Goal: Task Accomplishment & Management: Use online tool/utility

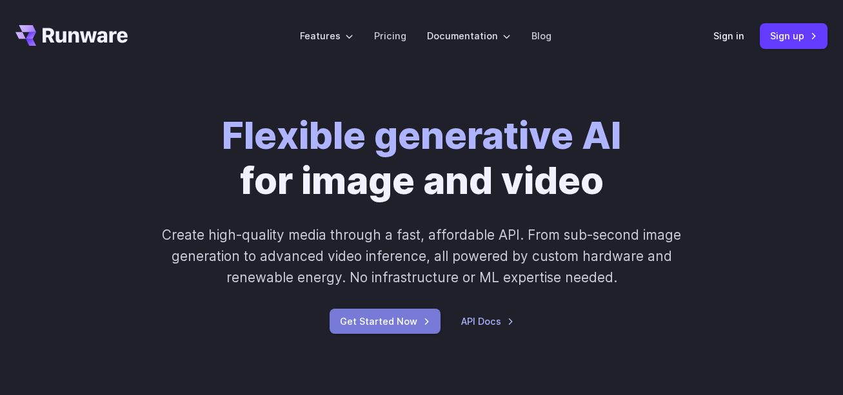
click at [400, 329] on link "Get Started Now" at bounding box center [385, 321] width 111 height 25
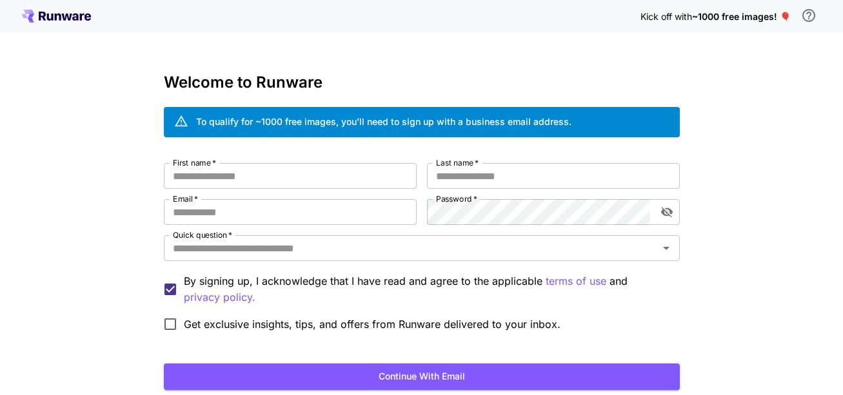
drag, startPoint x: 0, startPoint y: 0, endPoint x: 103, endPoint y: 194, distance: 219.3
click at [103, 194] on div "Kick off with ~1000 free images! 🎈 Welcome to Runware To qualify for ~1000 free…" at bounding box center [421, 243] width 843 height 486
click at [560, 383] on button "Continue with email" at bounding box center [422, 377] width 516 height 26
click at [252, 176] on input "First name   *" at bounding box center [290, 176] width 253 height 26
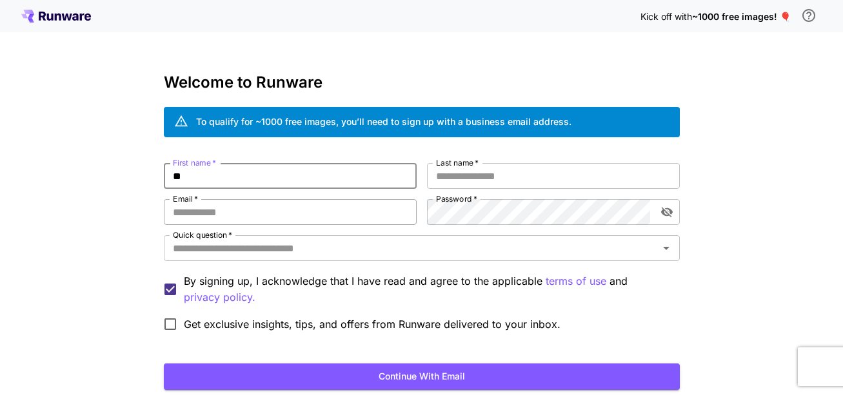
type input "*"
type input "******"
click at [461, 186] on input "Last name   *" at bounding box center [553, 176] width 253 height 26
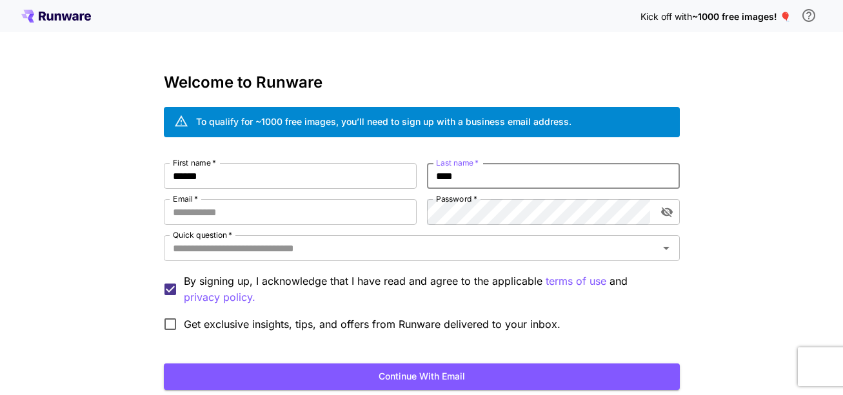
type input "****"
click at [344, 225] on div "First name   * ****** First name   * Last name   * **** Last name   * Email   *…" at bounding box center [422, 250] width 516 height 175
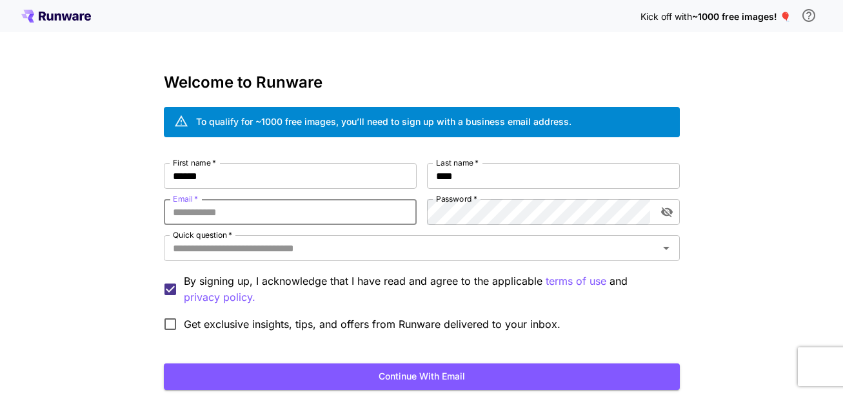
click at [372, 216] on input "Email   *" at bounding box center [290, 212] width 253 height 26
type input "**********"
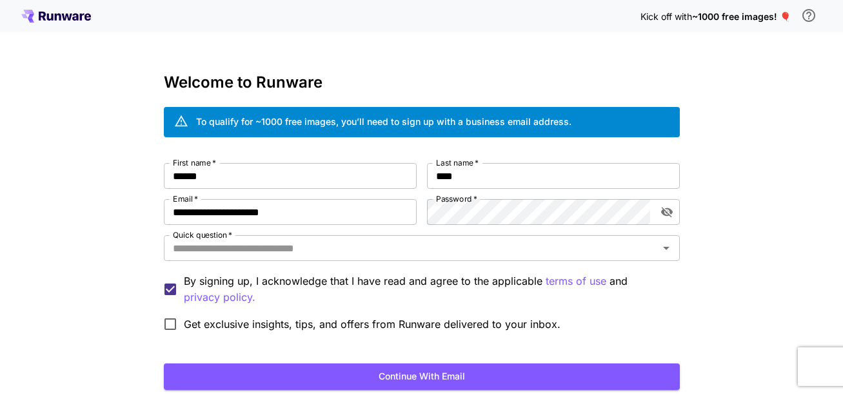
click at [395, 263] on div "Quick question   * Quick question   *" at bounding box center [422, 249] width 516 height 28
click at [664, 214] on icon "toggle password visibility" at bounding box center [667, 213] width 12 height 10
click at [664, 214] on icon "toggle password visibility" at bounding box center [667, 212] width 12 height 8
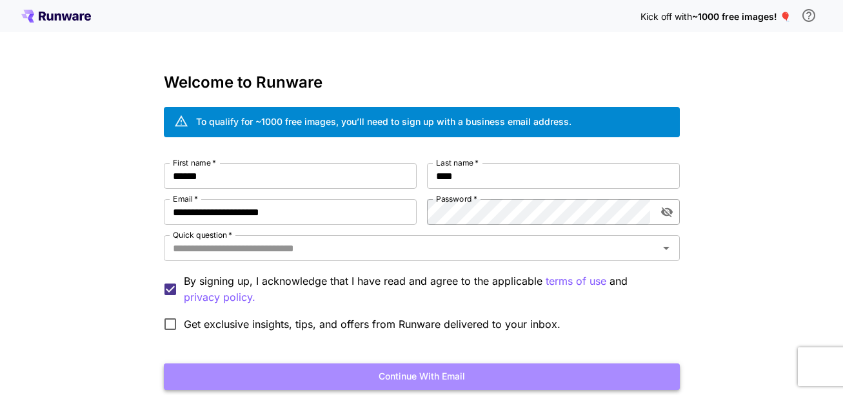
click at [467, 383] on button "Continue with email" at bounding box center [422, 377] width 516 height 26
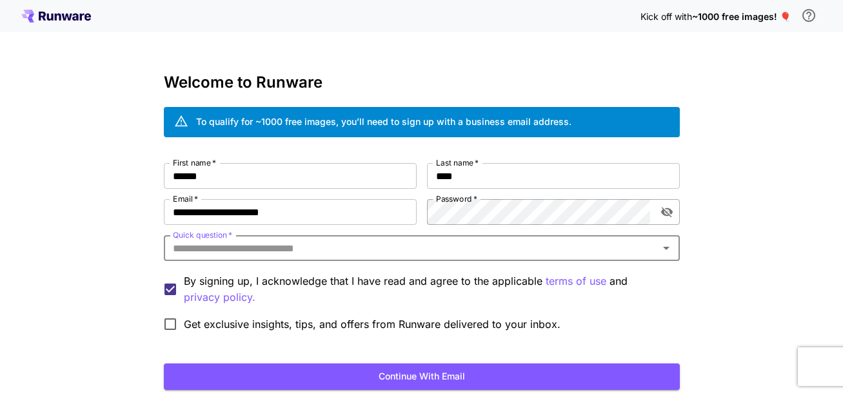
click at [432, 328] on span "Get exclusive insights, tips, and offers from Runware delivered to your inbox." at bounding box center [372, 324] width 377 height 15
click at [466, 254] on input "Quick question   *" at bounding box center [411, 248] width 487 height 18
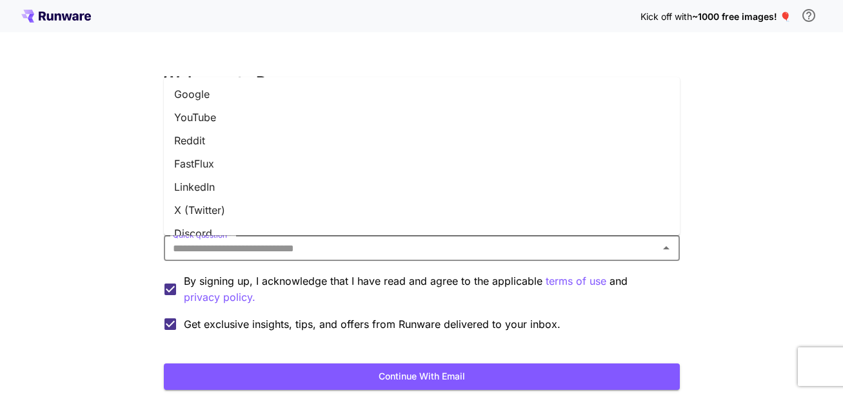
click at [306, 117] on li "YouTube" at bounding box center [422, 117] width 516 height 23
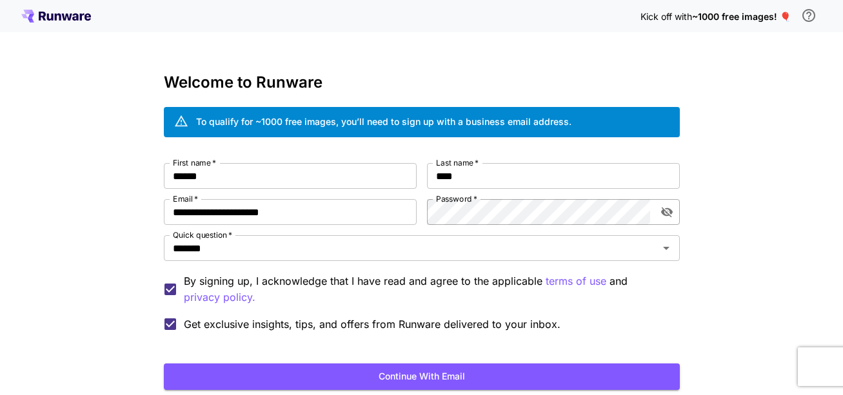
click at [374, 362] on form "**********" at bounding box center [422, 276] width 516 height 227
click at [377, 374] on button "Continue with email" at bounding box center [422, 377] width 516 height 26
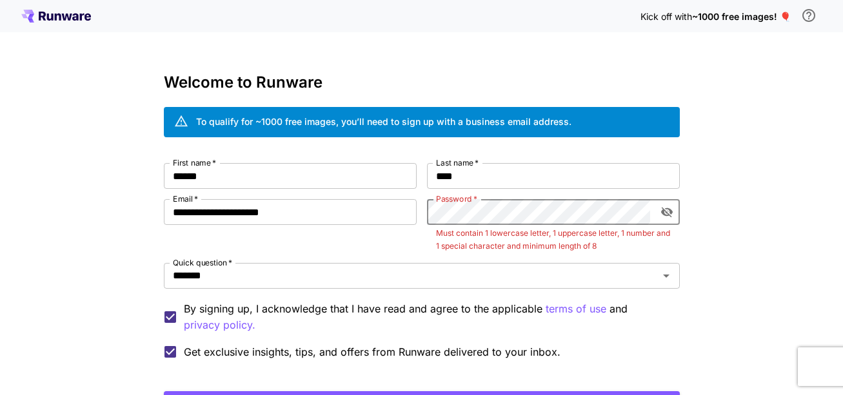
click at [664, 212] on icon "toggle password visibility" at bounding box center [667, 213] width 12 height 10
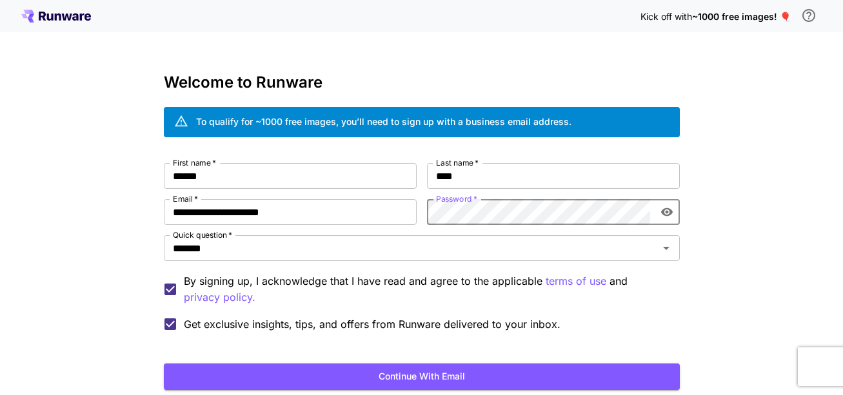
click button "Continue with email" at bounding box center [422, 377] width 516 height 26
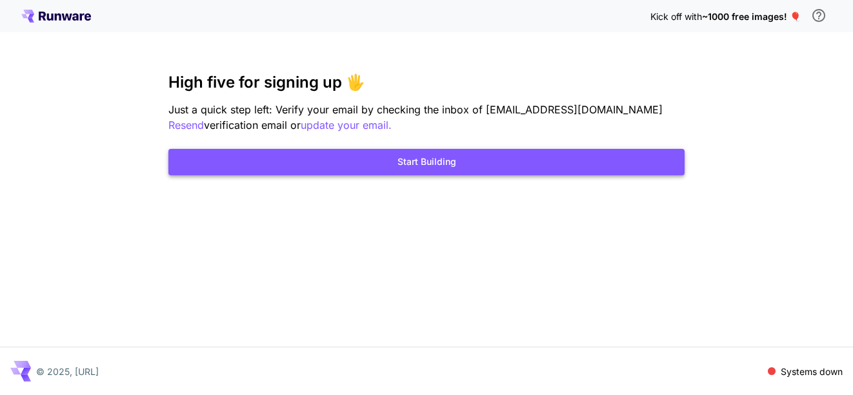
click at [595, 166] on button "Start Building" at bounding box center [426, 162] width 516 height 26
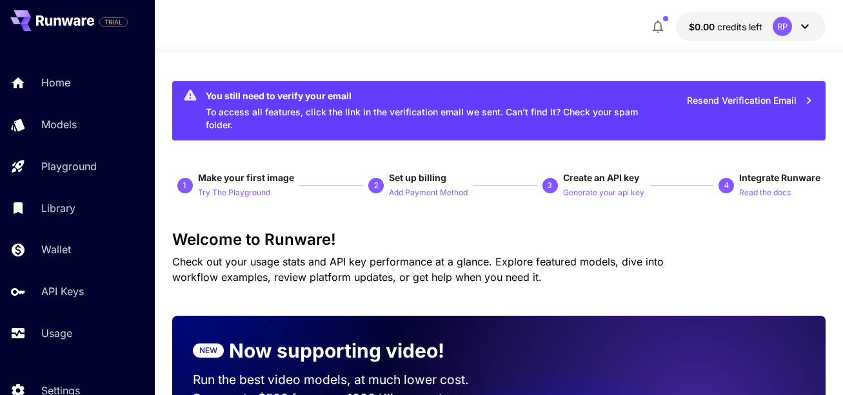
click at [621, 255] on span "Check out your usage stats and API key performance at a glance. Explore feature…" at bounding box center [418, 269] width 492 height 28
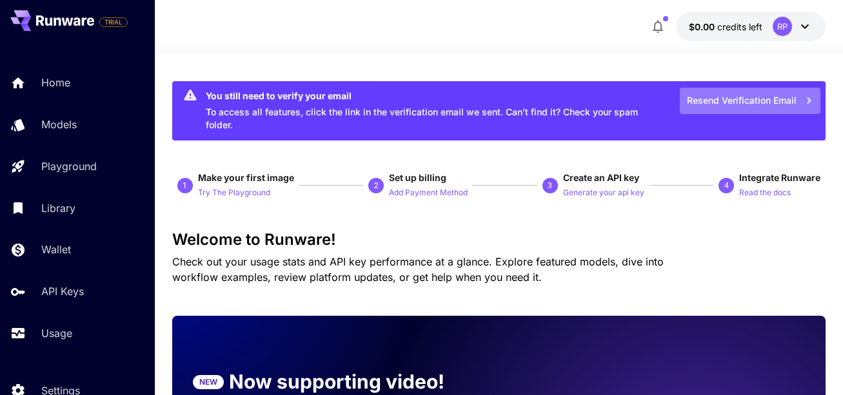
click at [756, 92] on button "Resend Verification Email" at bounding box center [750, 101] width 141 height 26
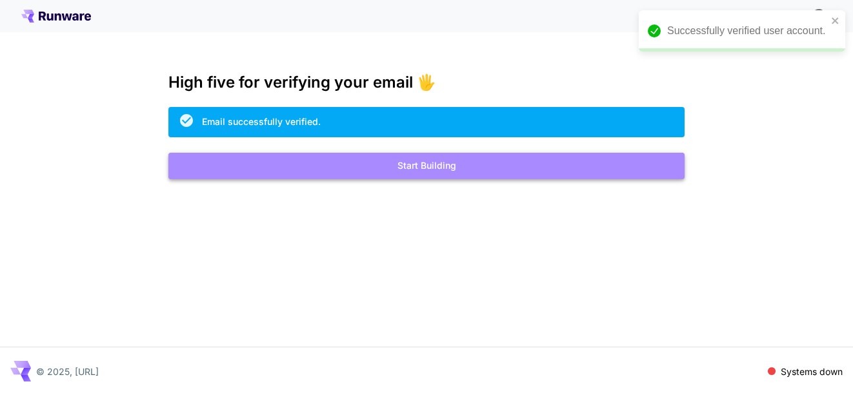
click at [548, 158] on button "Start Building" at bounding box center [426, 166] width 516 height 26
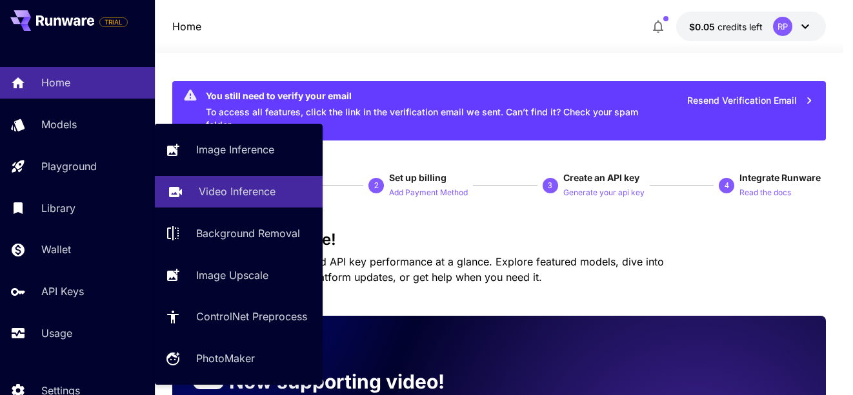
click at [212, 185] on p "Video Inference" at bounding box center [237, 191] width 77 height 15
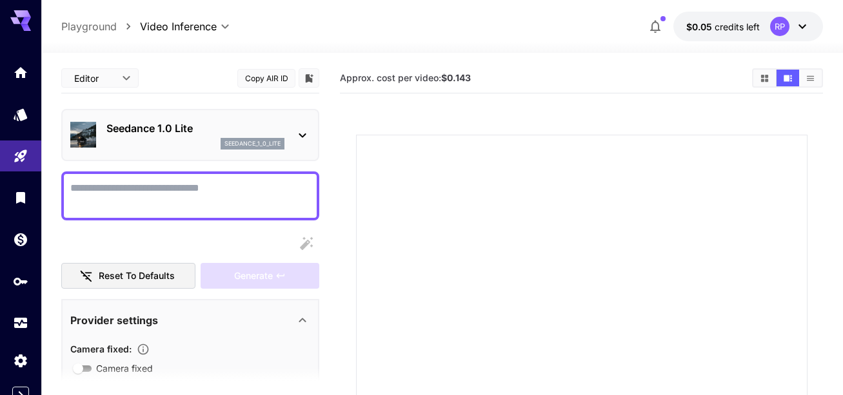
click at [215, 188] on textarea "Camera fixed" at bounding box center [190, 196] width 240 height 31
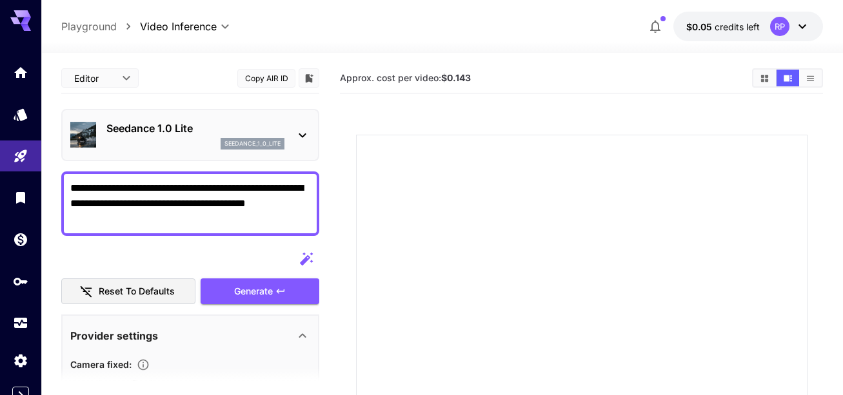
type textarea "**********"
click at [308, 125] on div "Seedance 1.0 Lite seedance_1_0_lite" at bounding box center [190, 134] width 240 height 39
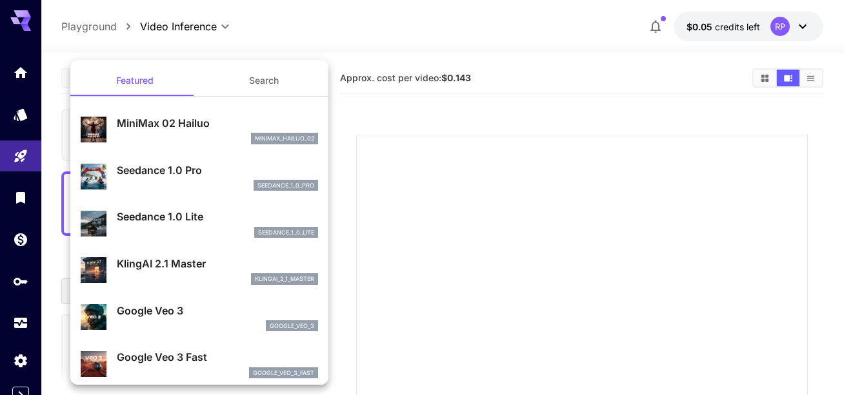
click at [381, 36] on div at bounding box center [426, 197] width 853 height 395
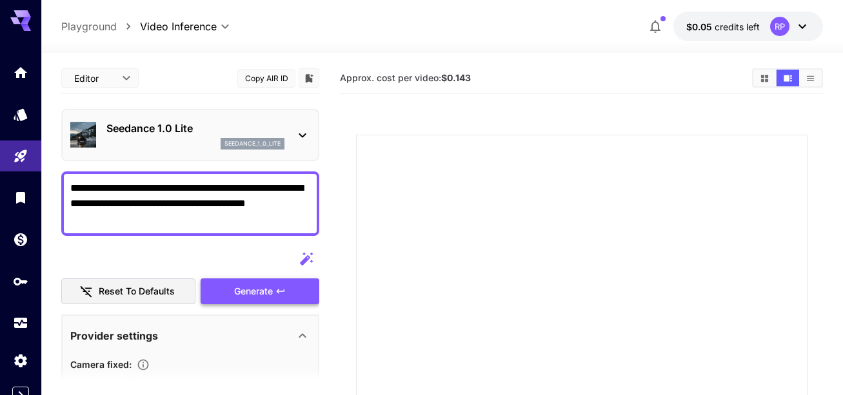
click at [261, 291] on div "Generate" at bounding box center [260, 292] width 119 height 26
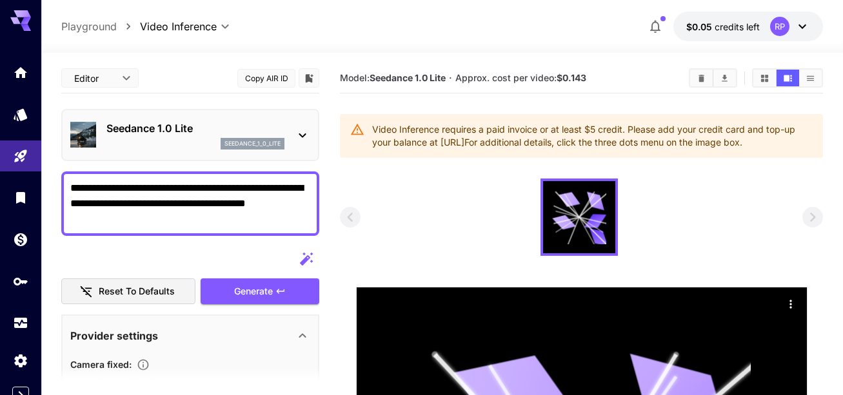
click at [526, 192] on div at bounding box center [581, 217] width 483 height 77
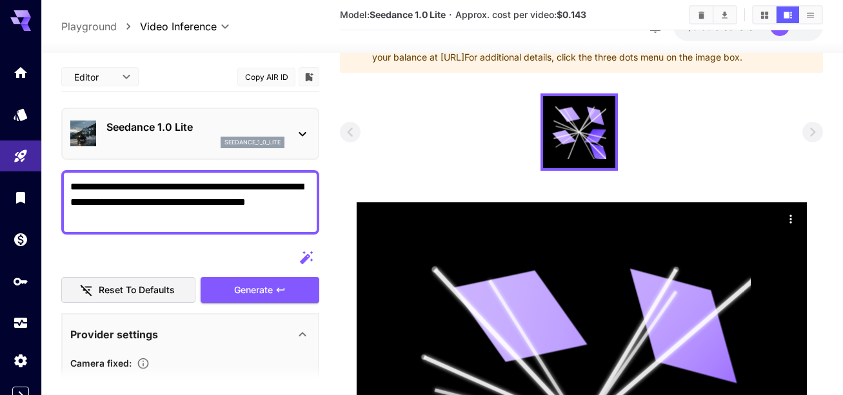
scroll to position [74, 0]
